Goal: Transaction & Acquisition: Purchase product/service

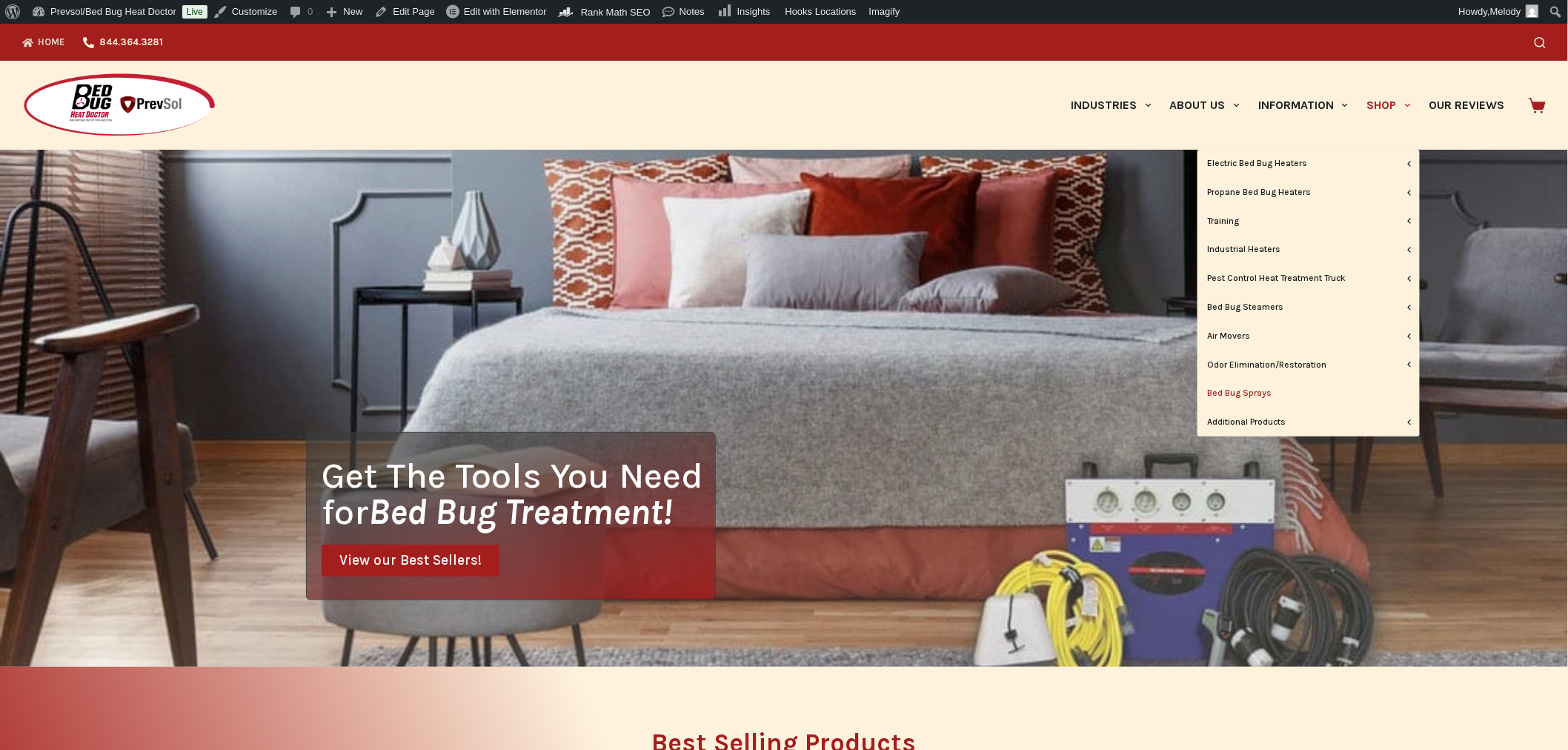
click at [1261, 393] on link "Bed Bug Sprays" at bounding box center [1308, 393] width 222 height 28
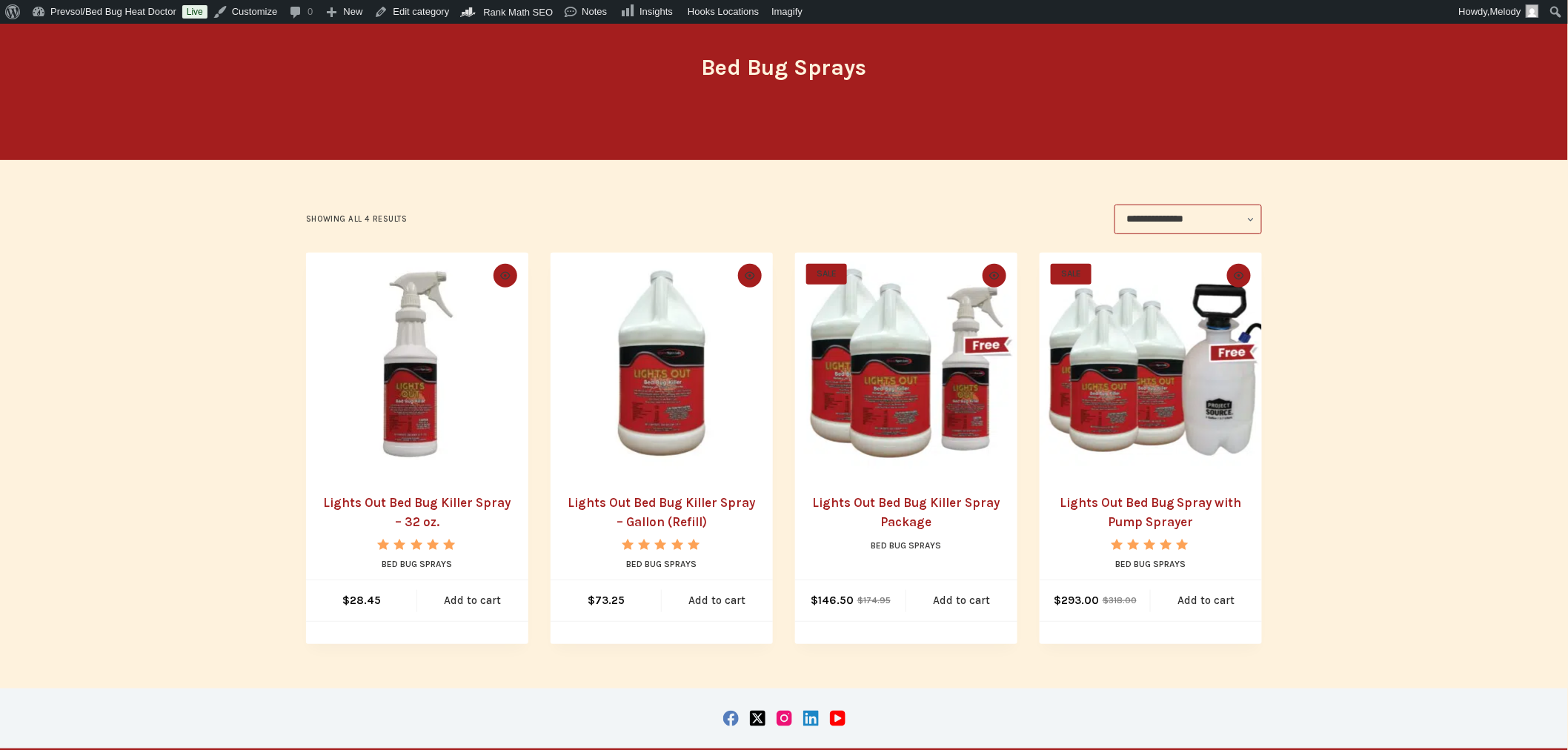
scroll to position [178, 0]
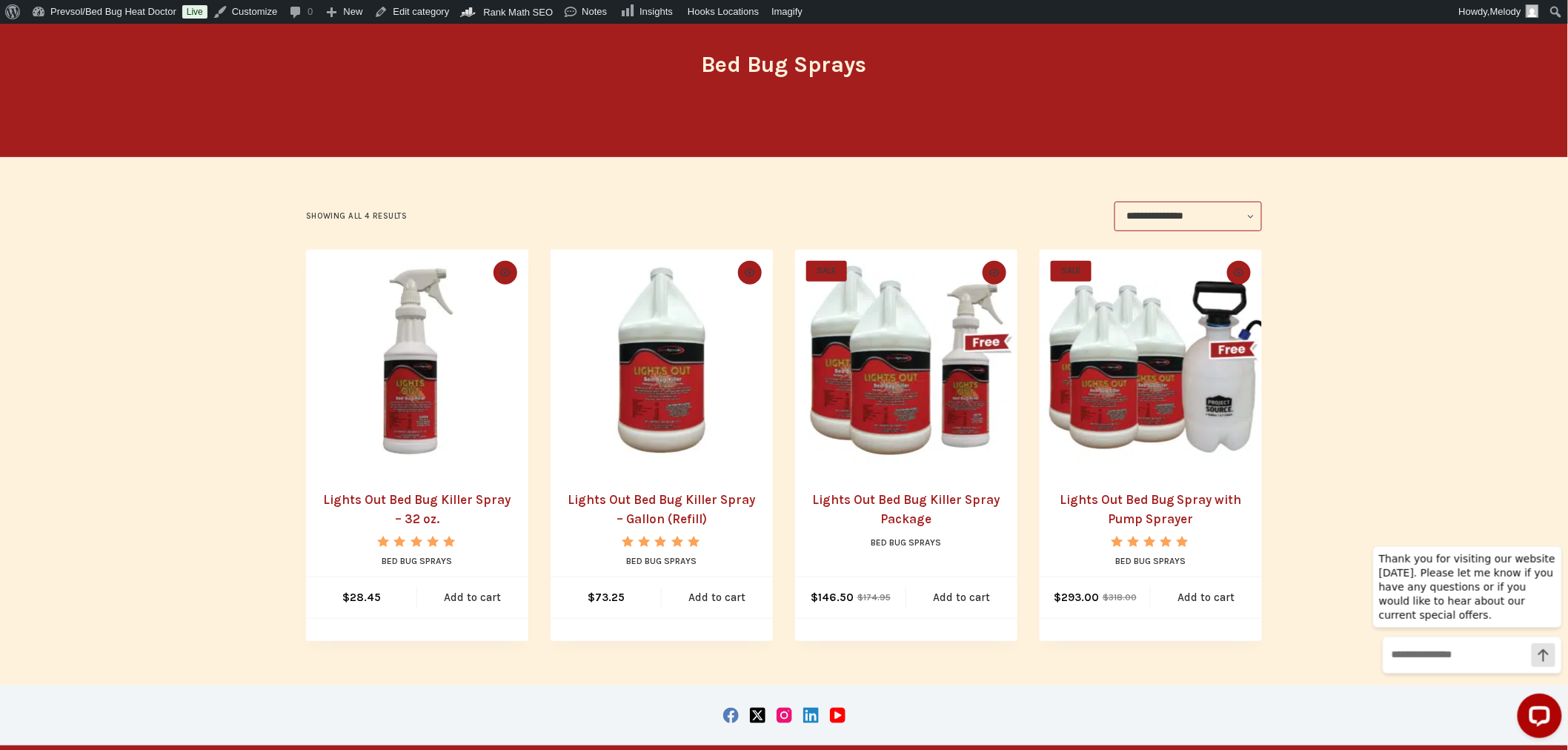
click at [1142, 354] on img "Lights Out Bed Bug Spray with Pump Sprayer" at bounding box center [1150, 360] width 222 height 222
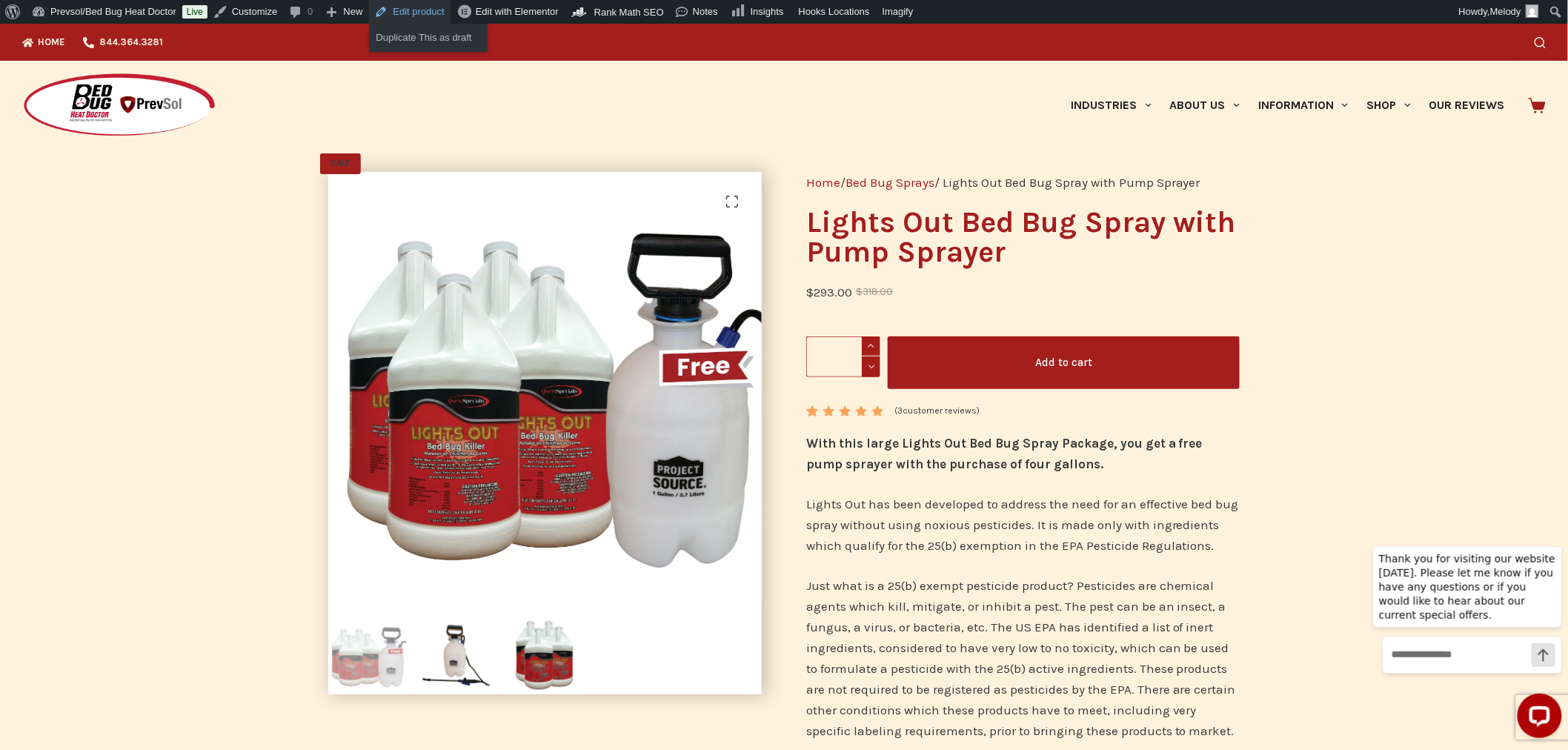
click at [400, 10] on link "Edit product" at bounding box center [410, 12] width 82 height 23
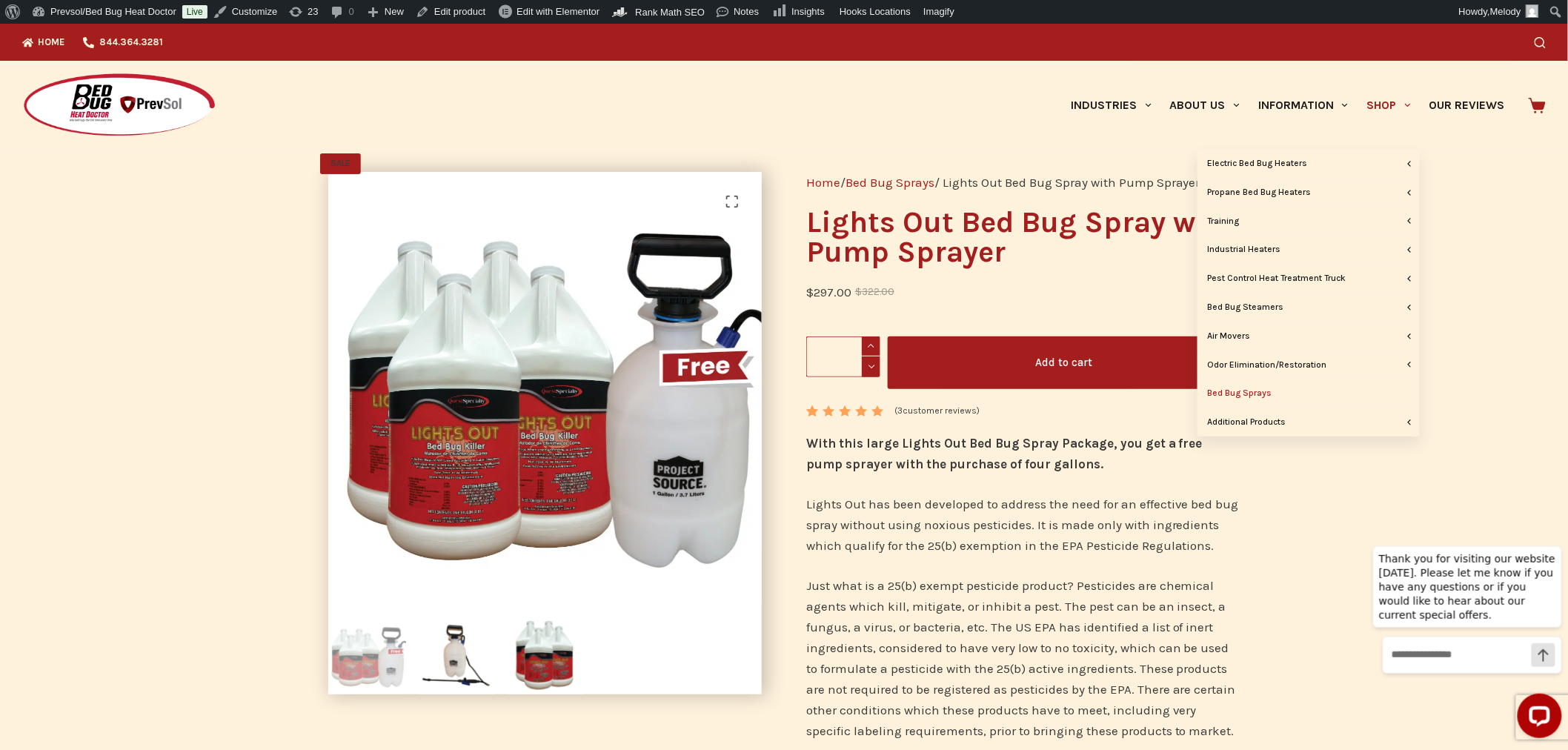
click at [1255, 390] on link "Bed Bug Sprays" at bounding box center [1308, 393] width 222 height 28
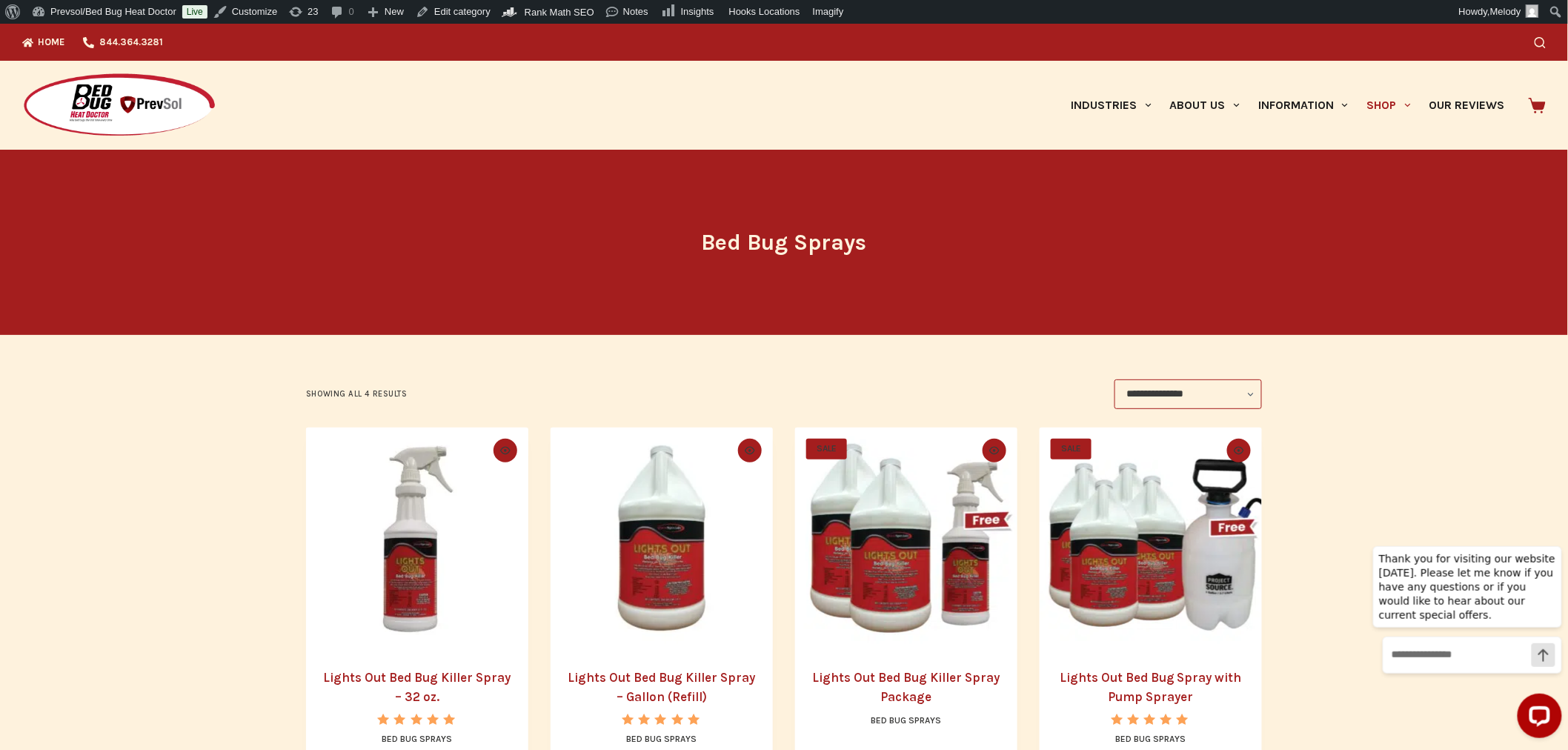
click at [861, 582] on img "Lights Out Bed Bug Killer Spray Package" at bounding box center [906, 538] width 222 height 222
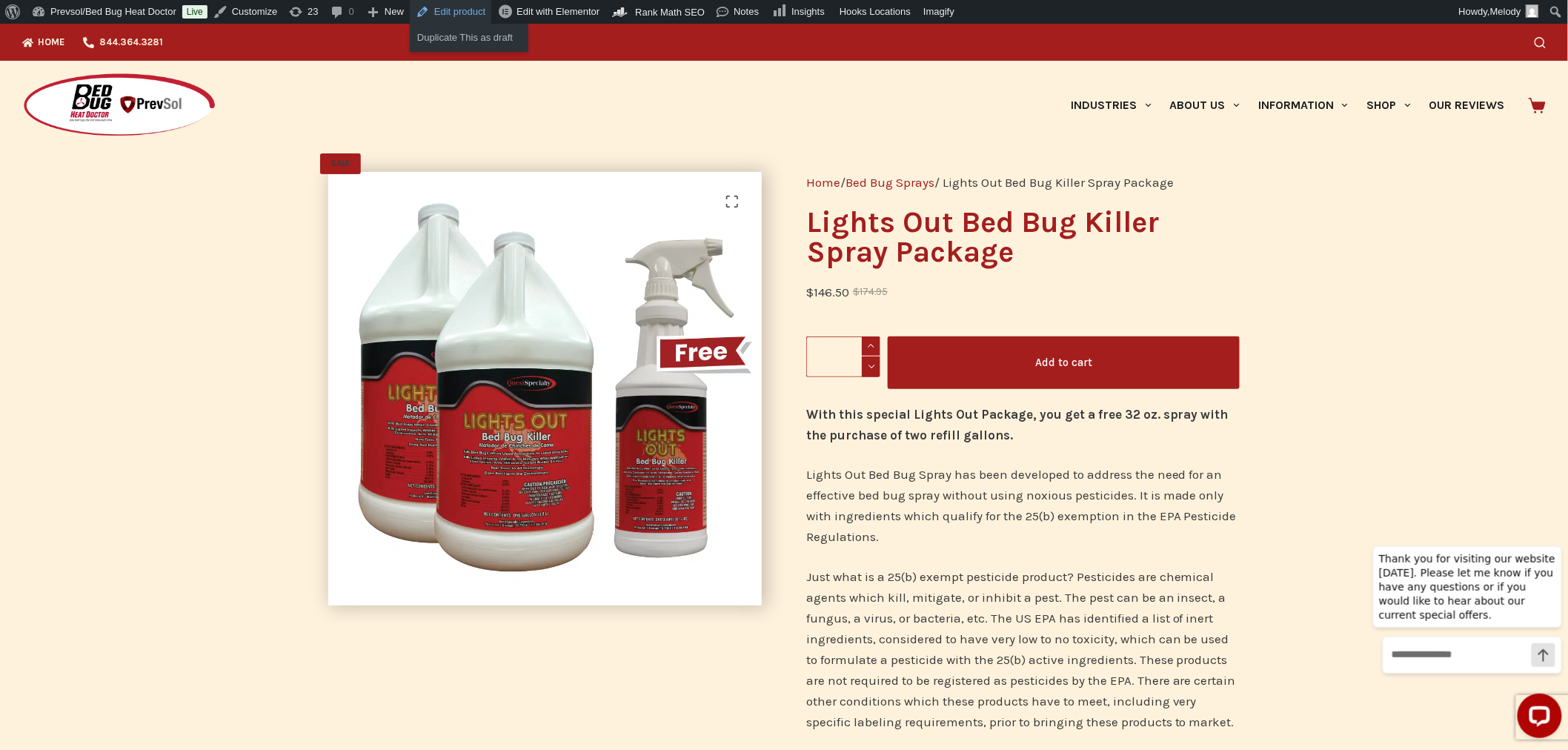
click at [447, 15] on link "Edit product" at bounding box center [450, 12] width 82 height 23
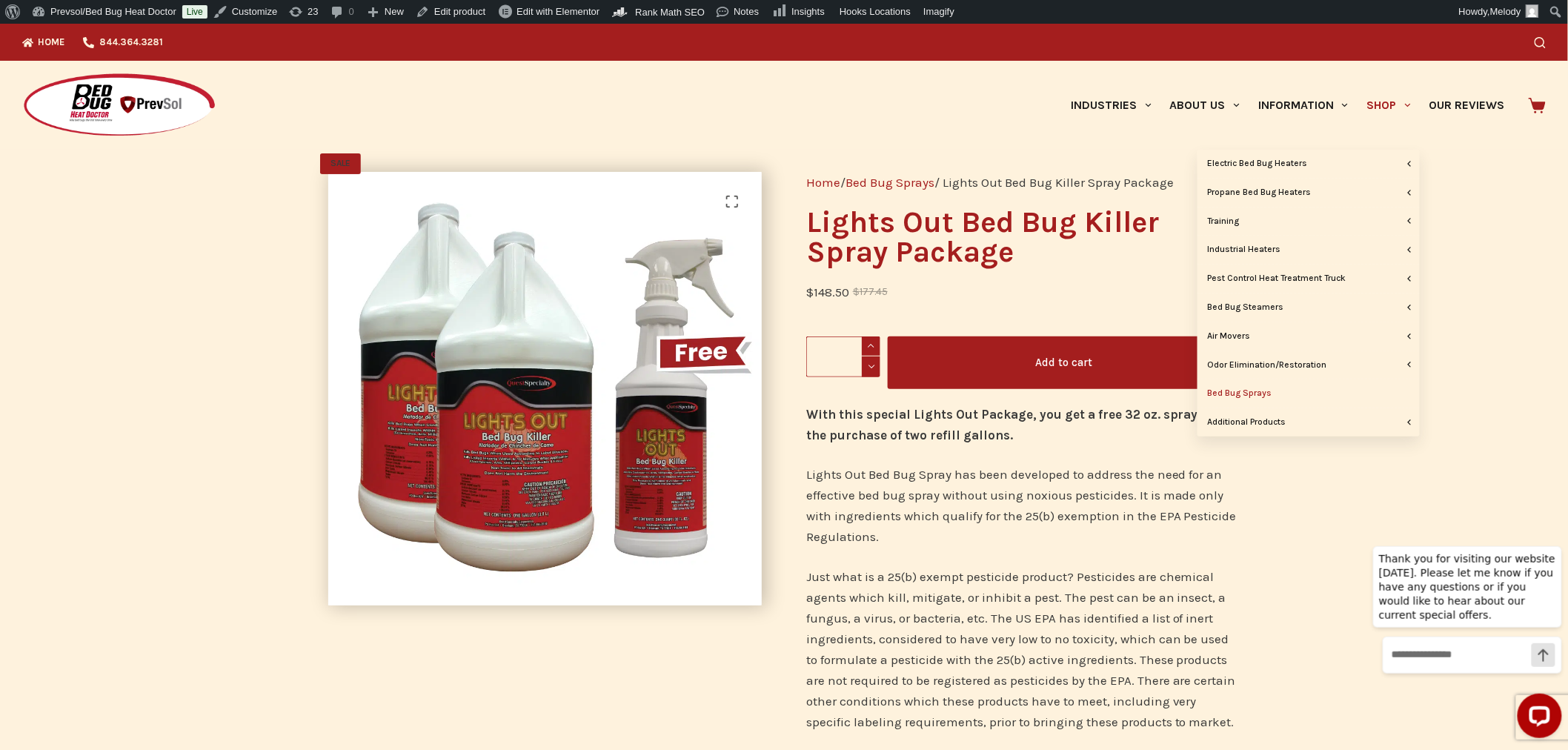
click at [1263, 393] on link "Bed Bug Sprays" at bounding box center [1308, 393] width 222 height 28
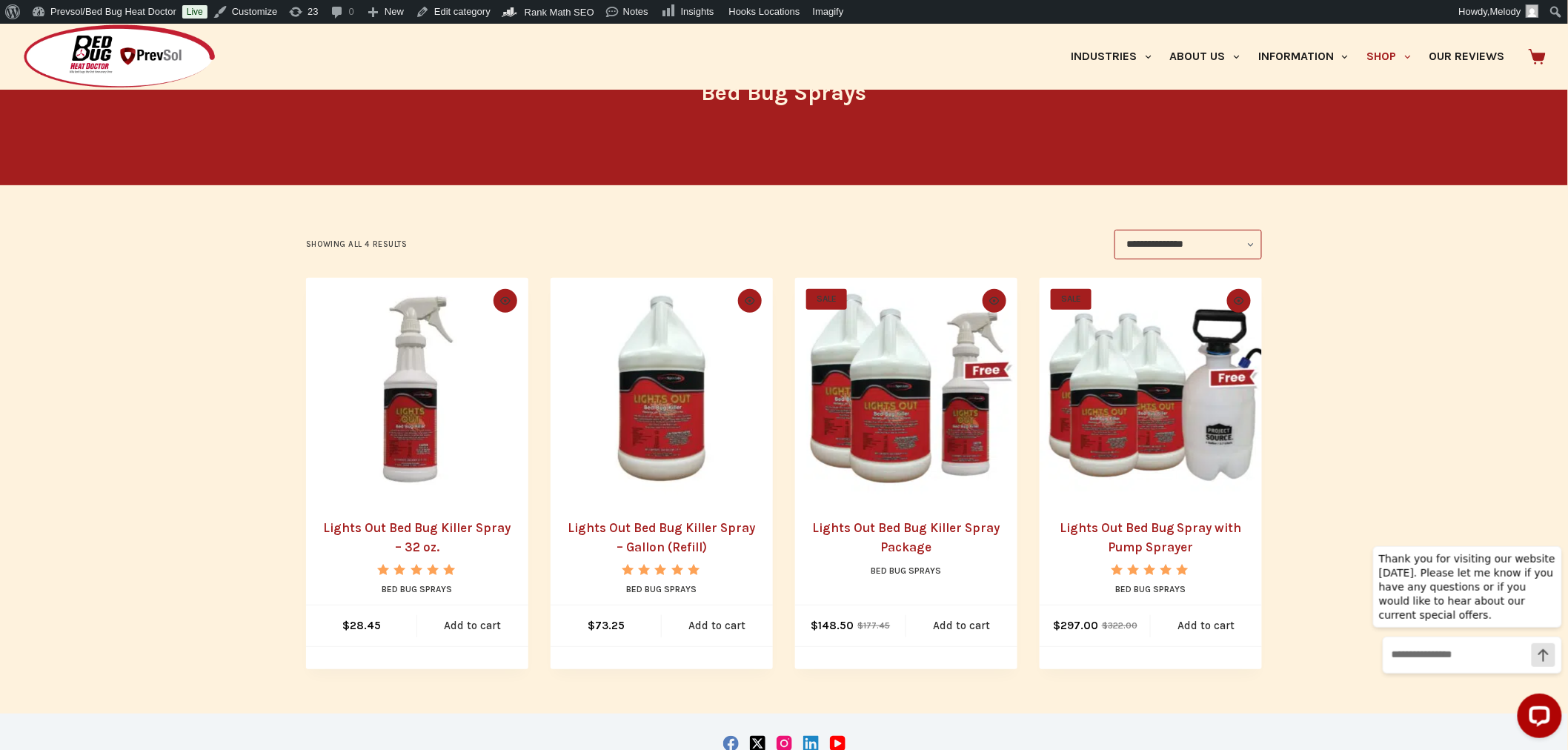
scroll to position [221, 0]
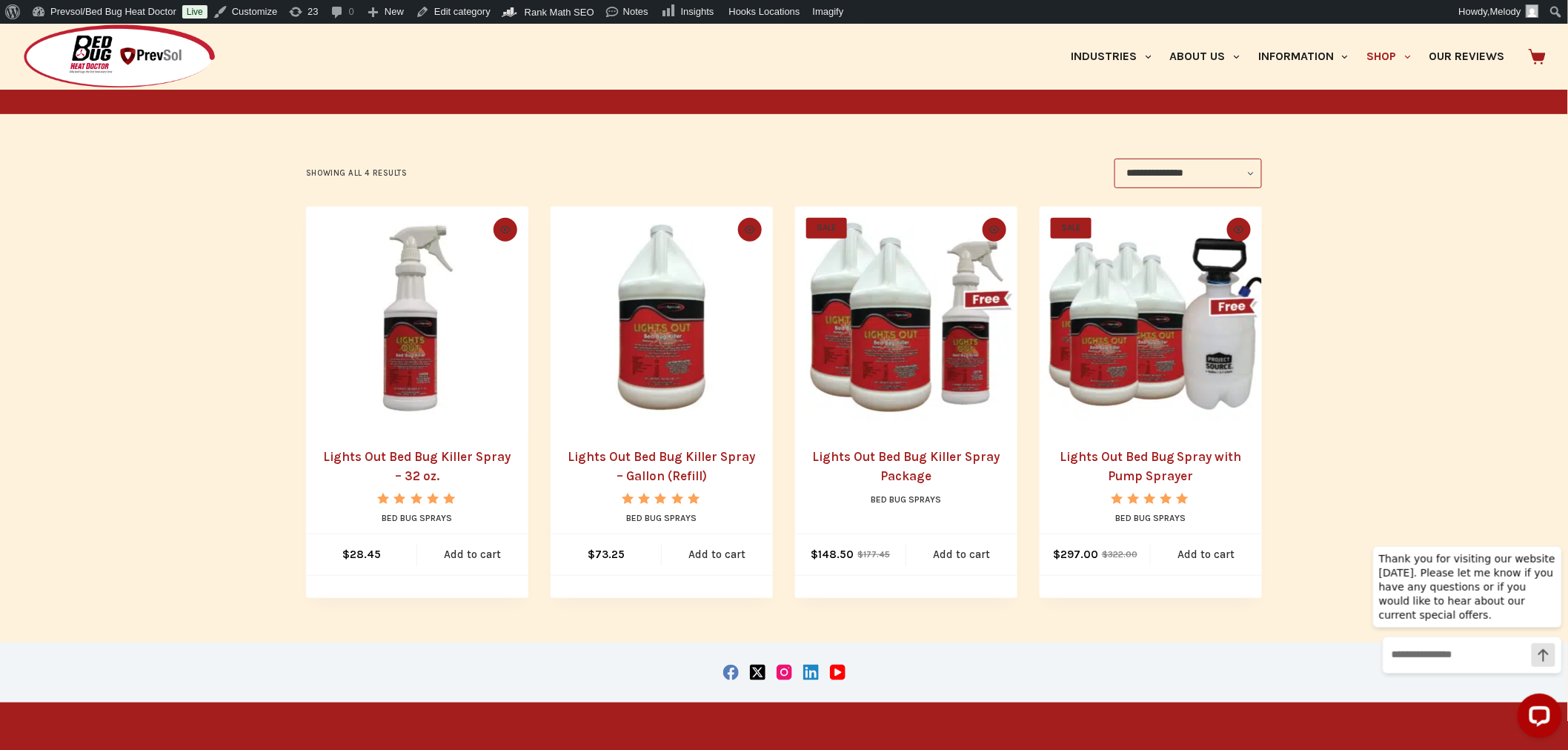
click at [642, 353] on img "Lights Out Bed Bug Killer Spray - Gallon (Refill)" at bounding box center [661, 317] width 222 height 222
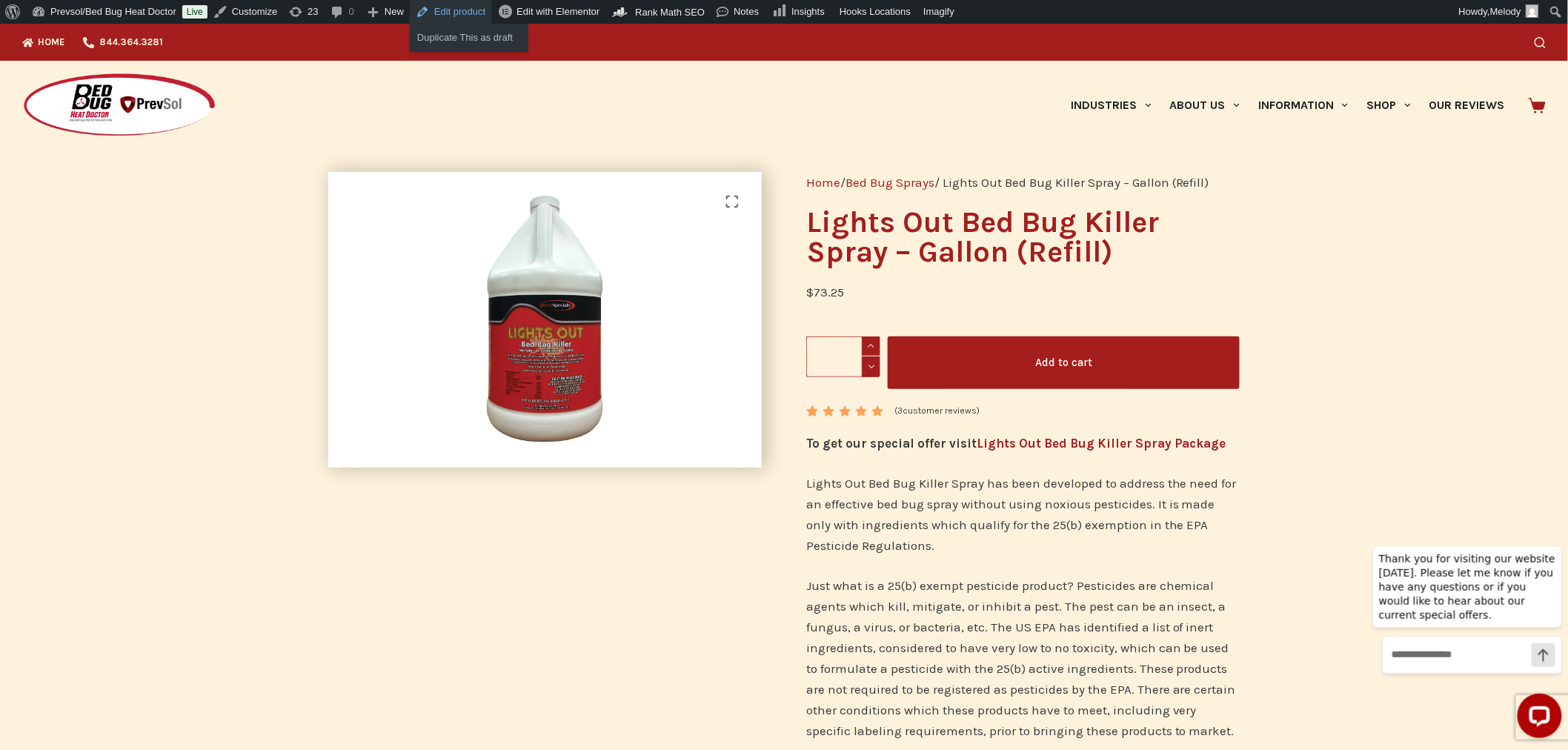
click at [464, 12] on link "Edit product" at bounding box center [450, 12] width 82 height 23
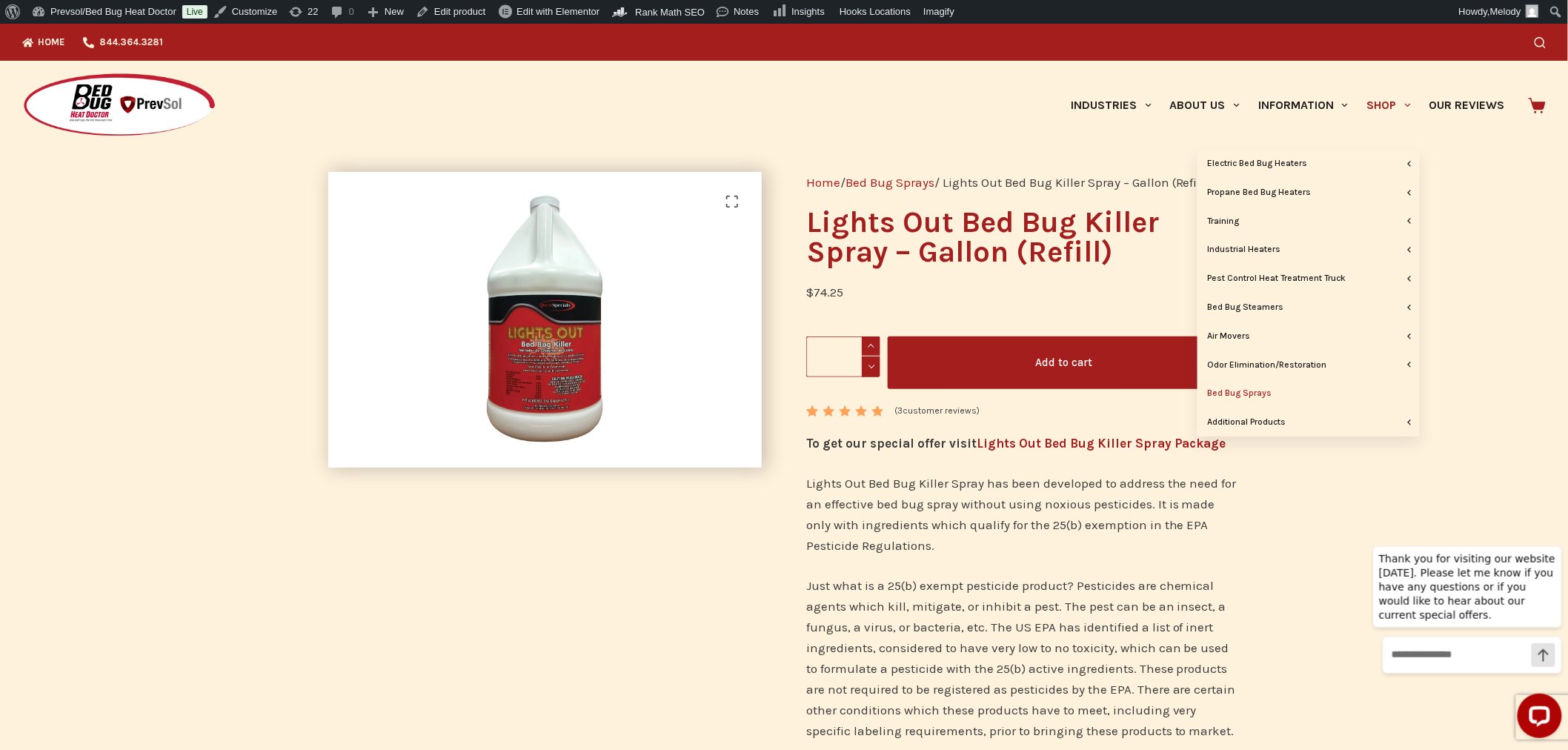
click at [1251, 398] on link "Bed Bug Sprays" at bounding box center [1308, 393] width 222 height 28
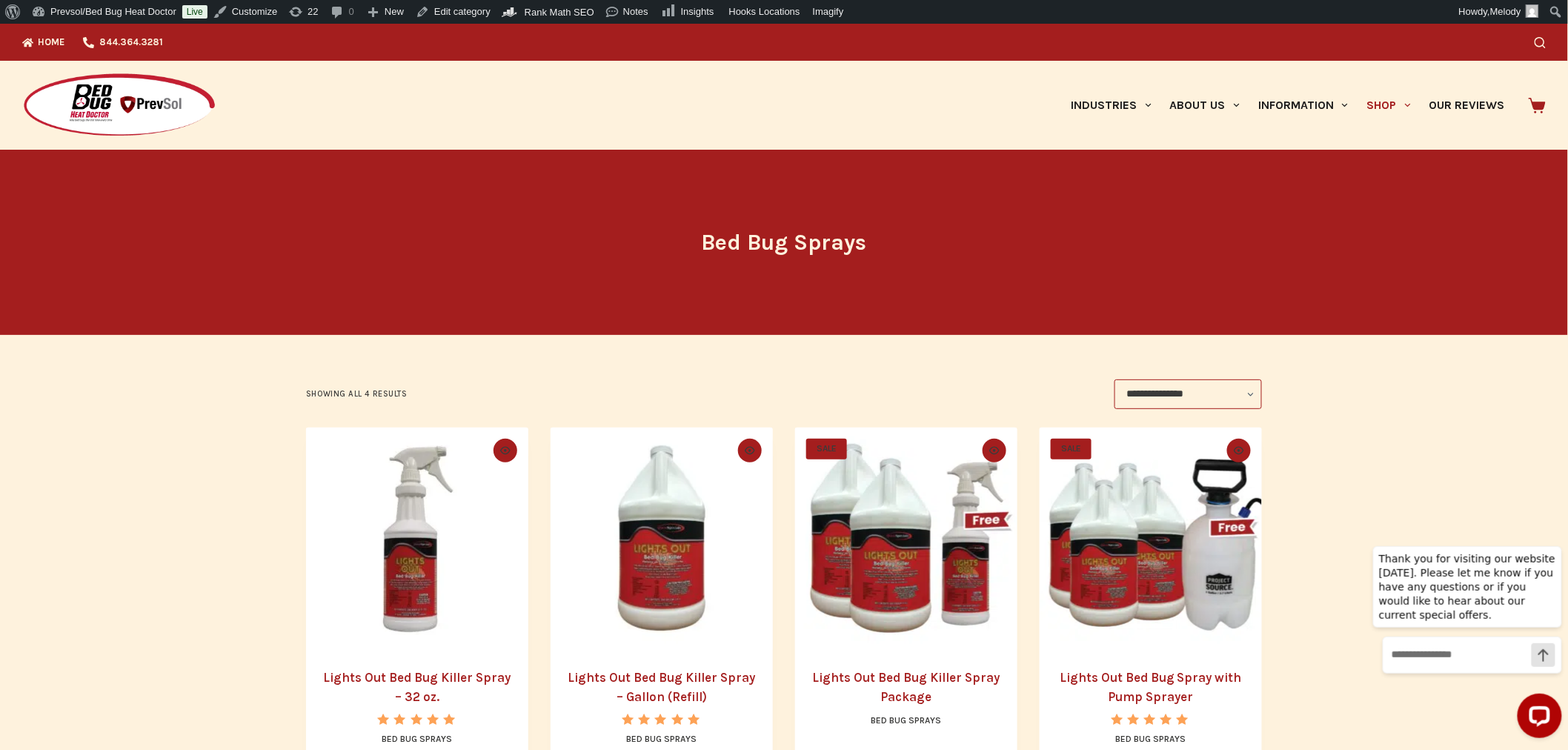
click at [412, 507] on img "Lights Out Bed Bug Killer Spray - 32 oz." at bounding box center [417, 538] width 222 height 222
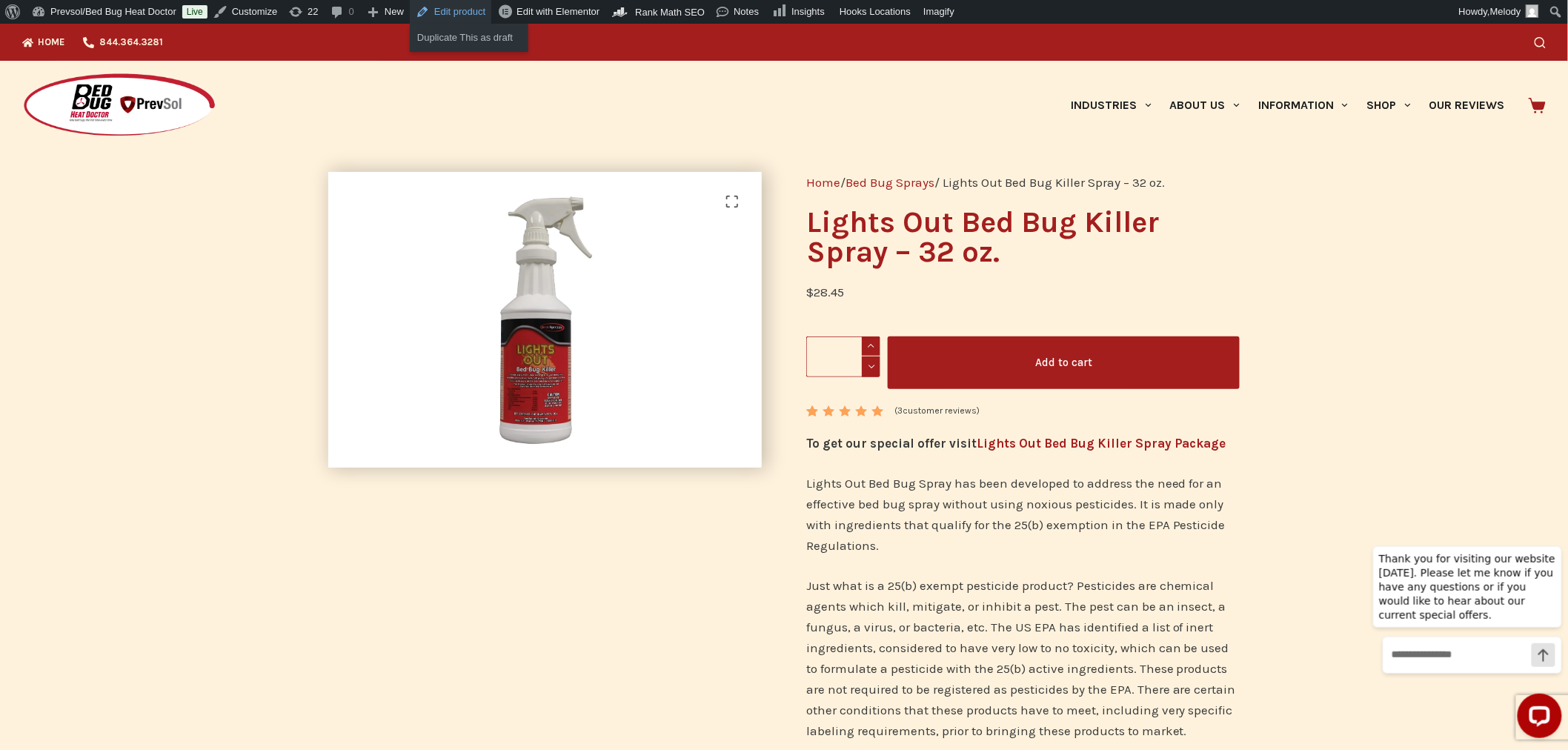
click at [451, 4] on link "Edit product" at bounding box center [450, 12] width 82 height 23
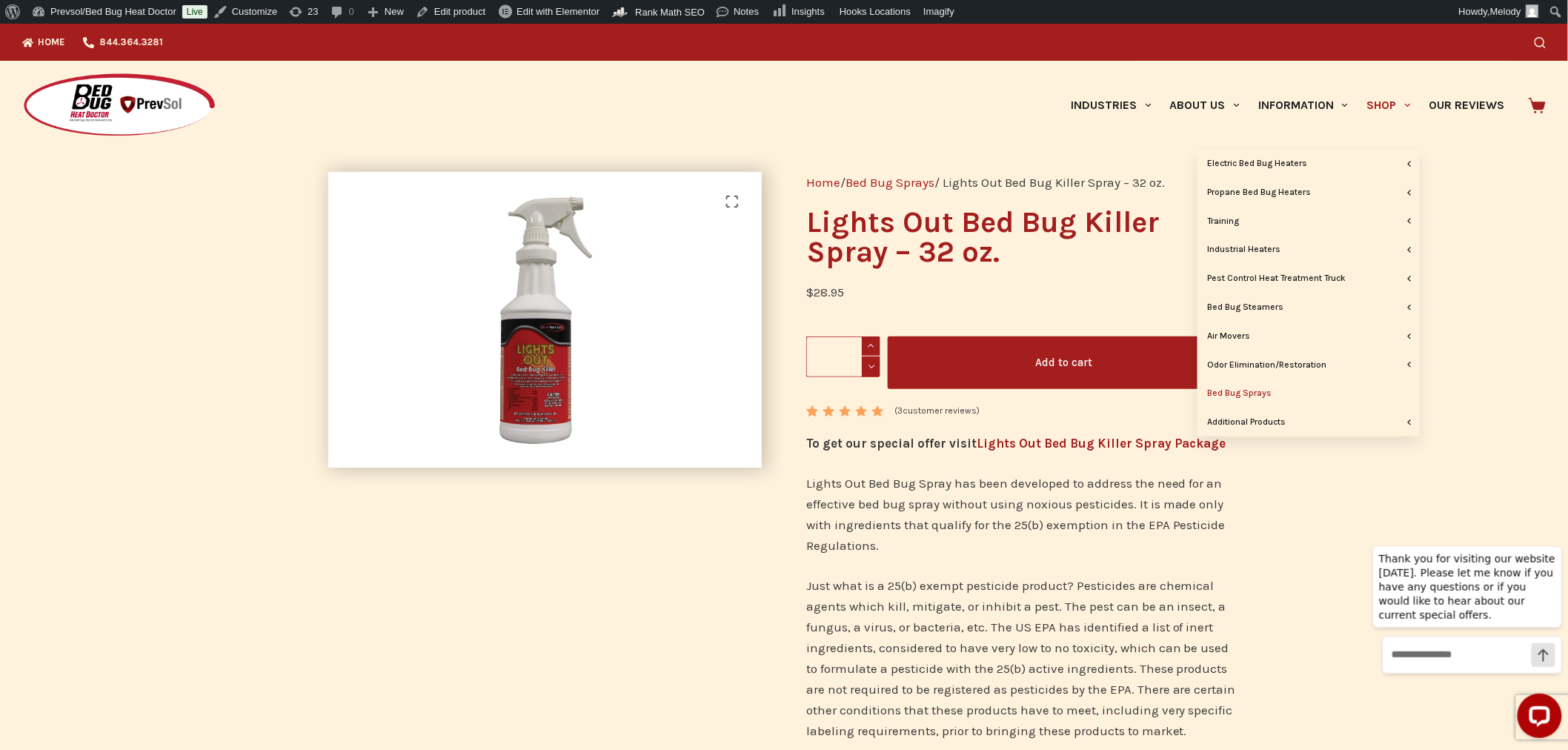
click at [1255, 393] on link "Bed Bug Sprays" at bounding box center [1308, 393] width 222 height 28
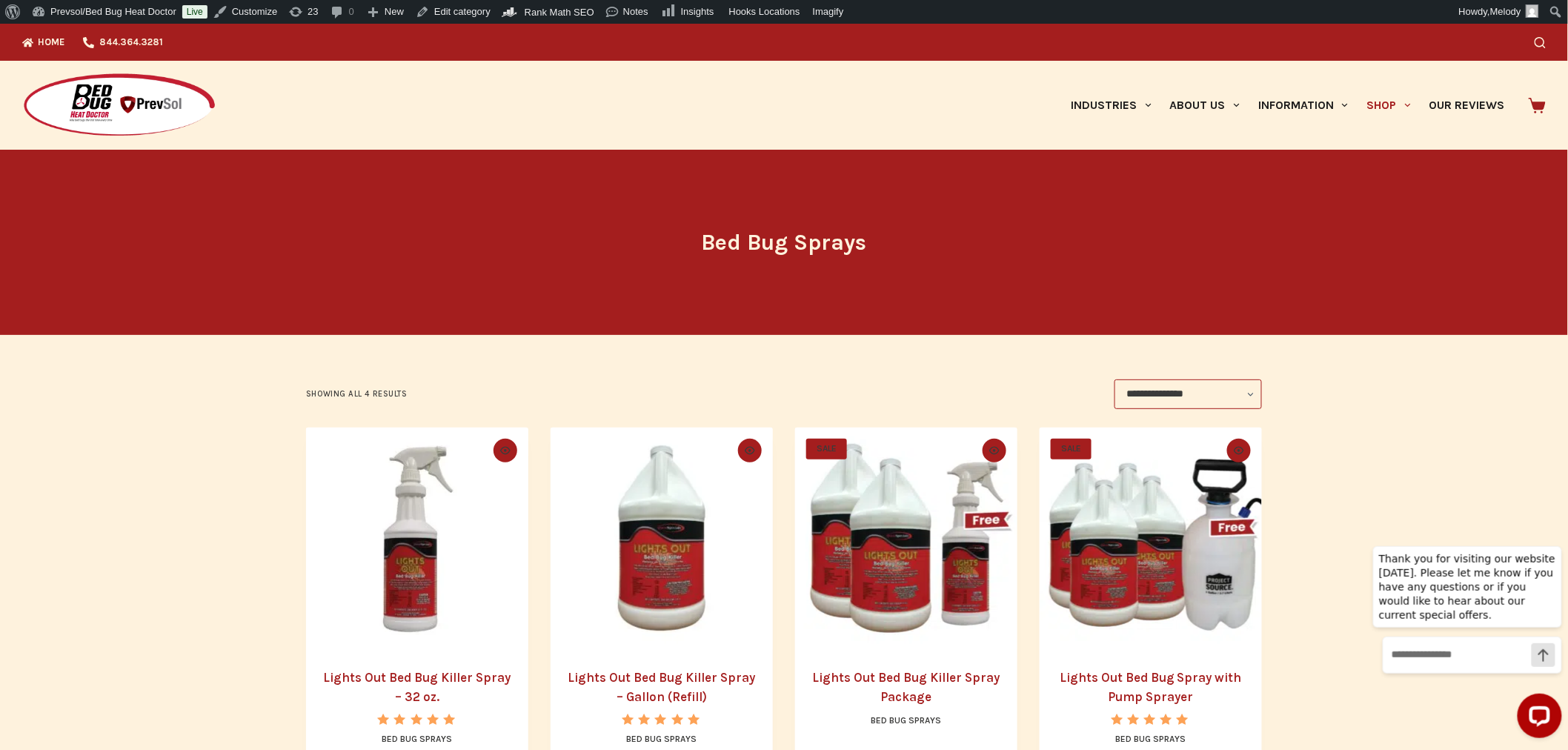
click at [125, 109] on img at bounding box center [120, 105] width 194 height 66
